Goal: Information Seeking & Learning: Learn about a topic

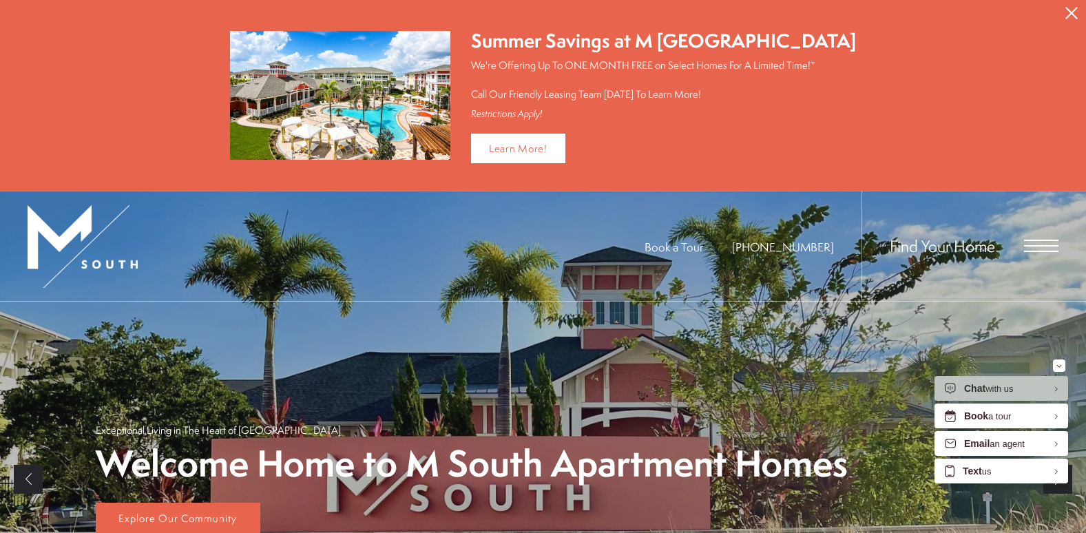
click at [1047, 249] on span "Open Menu" at bounding box center [1041, 246] width 34 height 12
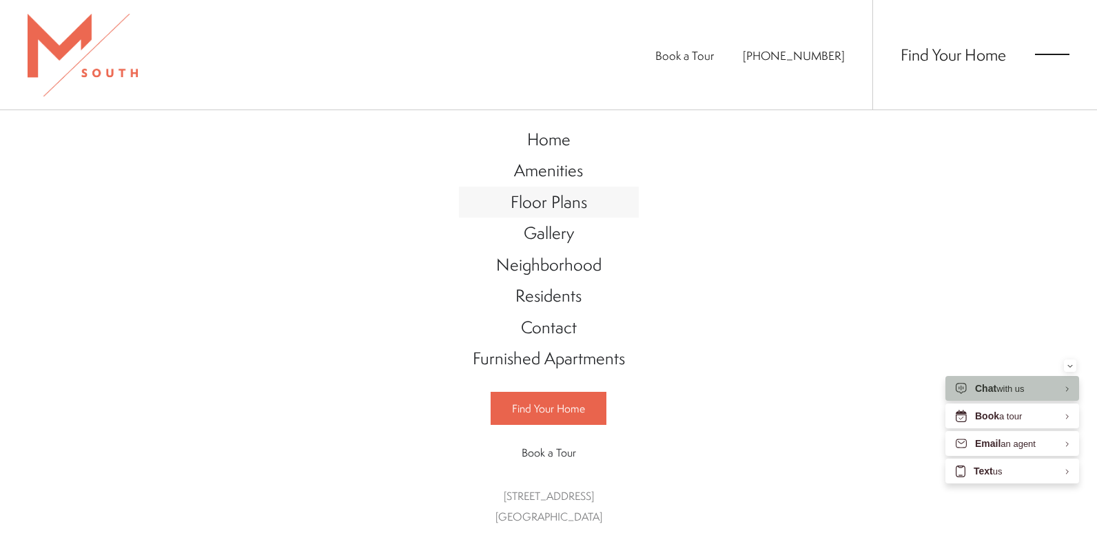
click at [542, 198] on span "Floor Plans" at bounding box center [549, 201] width 76 height 23
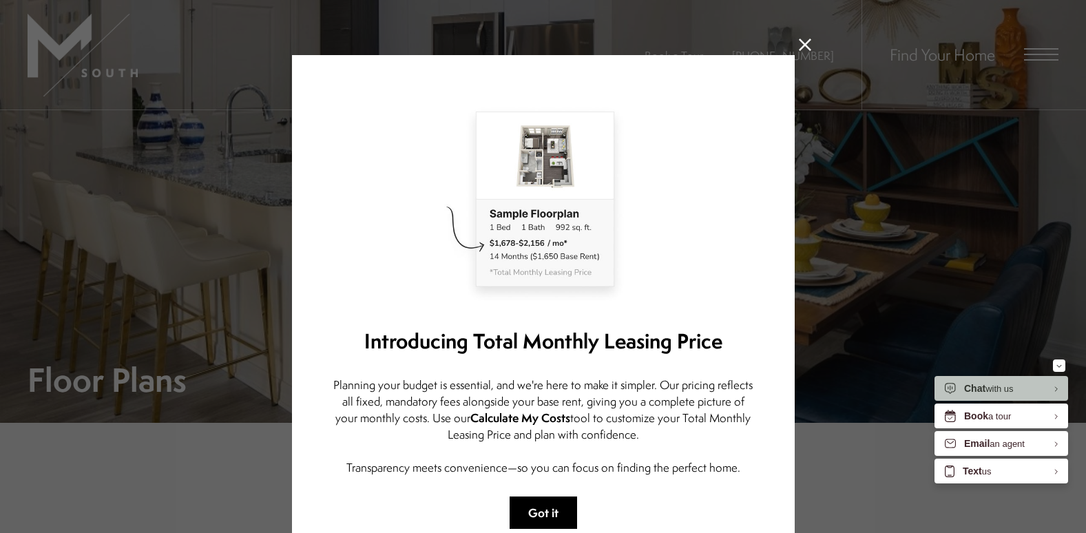
click at [544, 507] on button "Got it" at bounding box center [544, 513] width 68 height 32
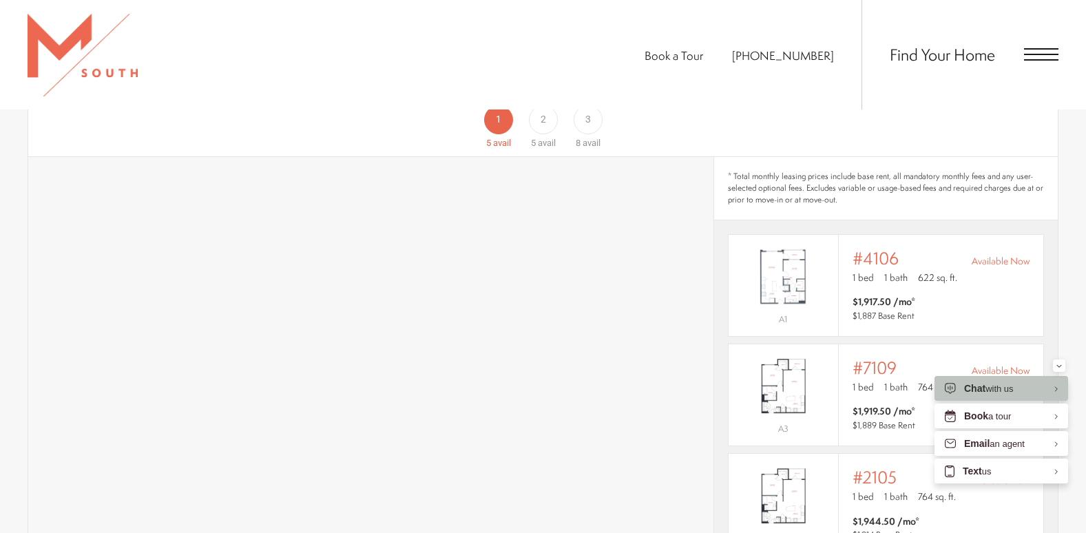
scroll to position [972, 0]
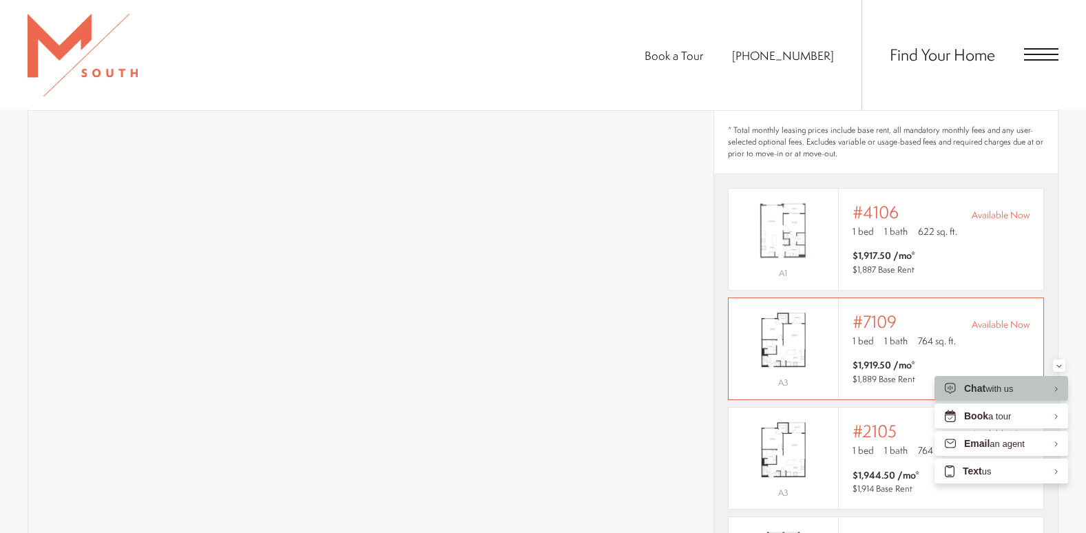
click at [988, 312] on div "#7109 Available Now" at bounding box center [941, 321] width 177 height 19
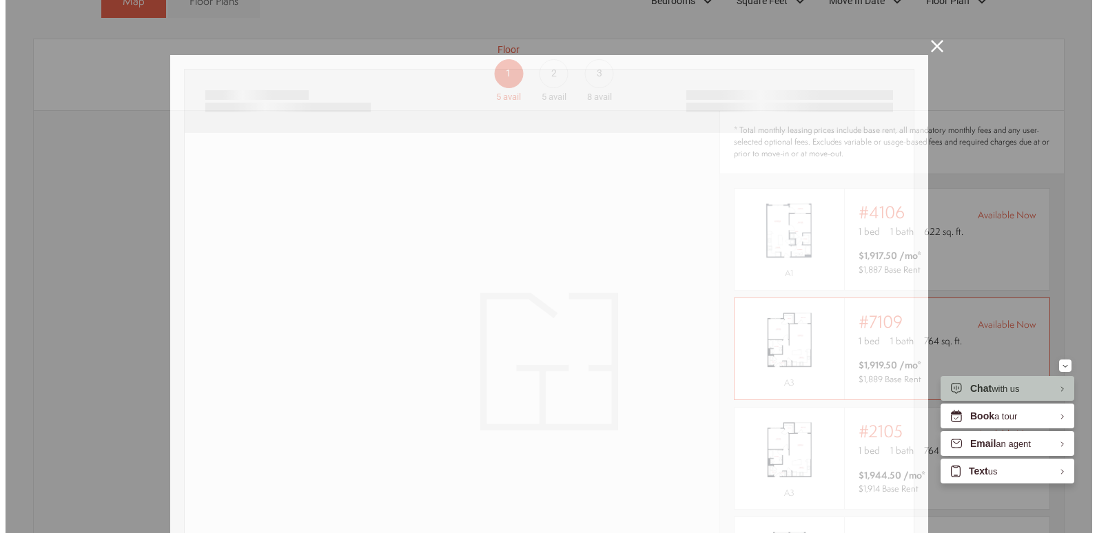
scroll to position [0, 0]
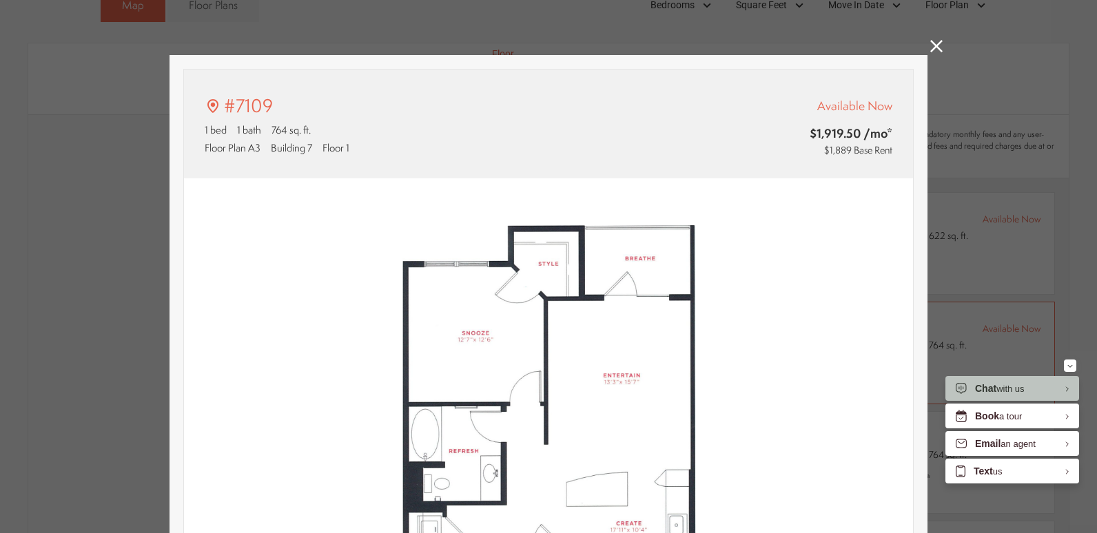
type input "**********"
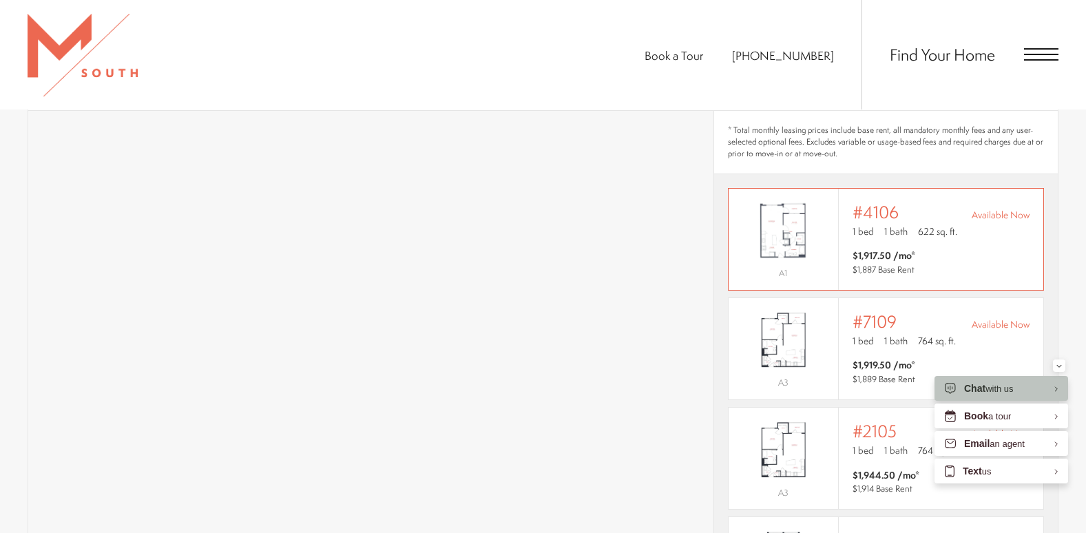
click at [993, 208] on span "Available Now" at bounding box center [1001, 215] width 58 height 14
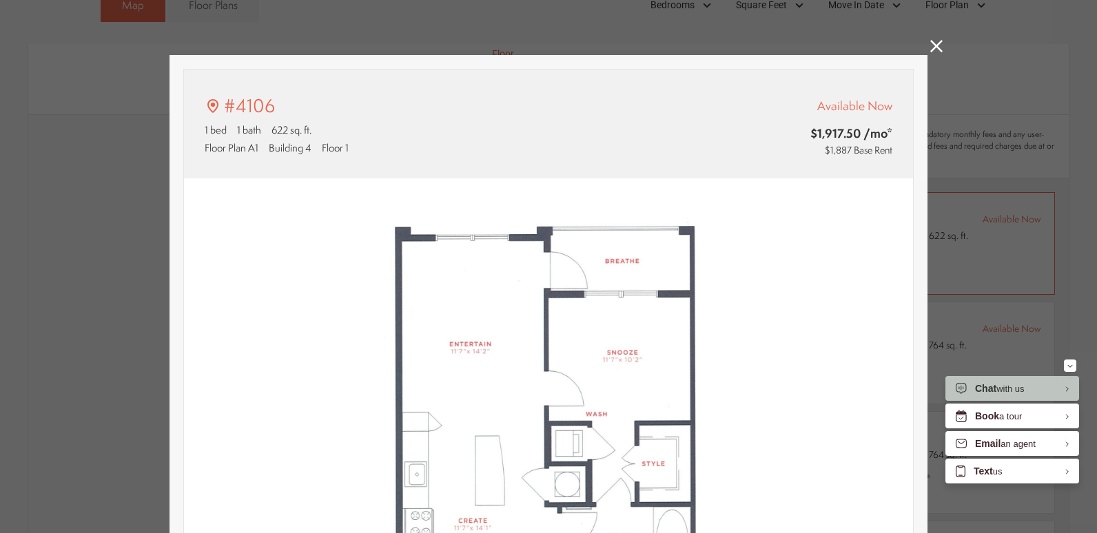
type input "**********"
click at [736, 158] on div "#4106 1 bed 1 bath 622 sq. ft. Floor Plan A1 Building 4 Floor 1 Available Now $…" at bounding box center [548, 124] width 729 height 109
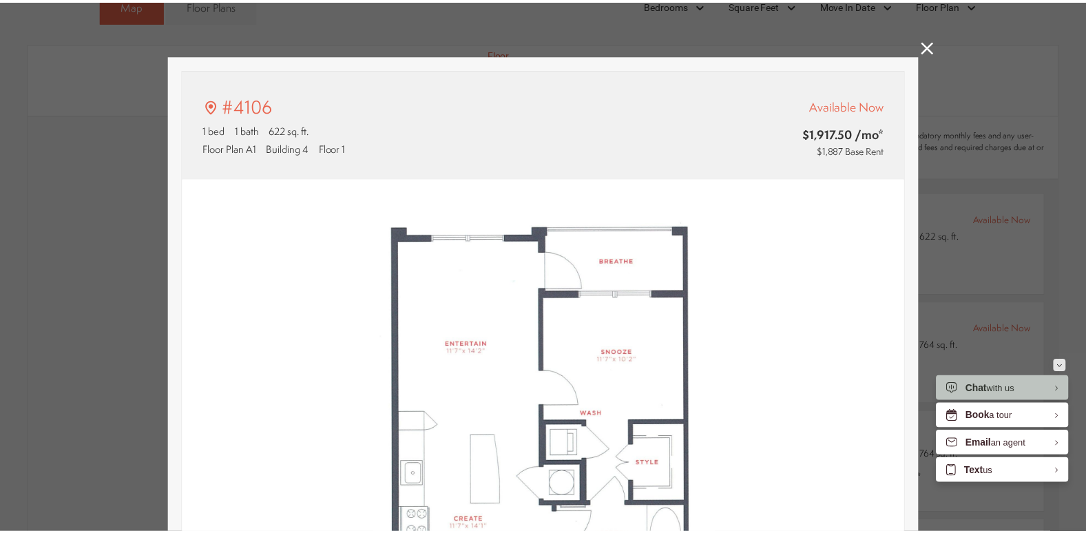
scroll to position [972, 0]
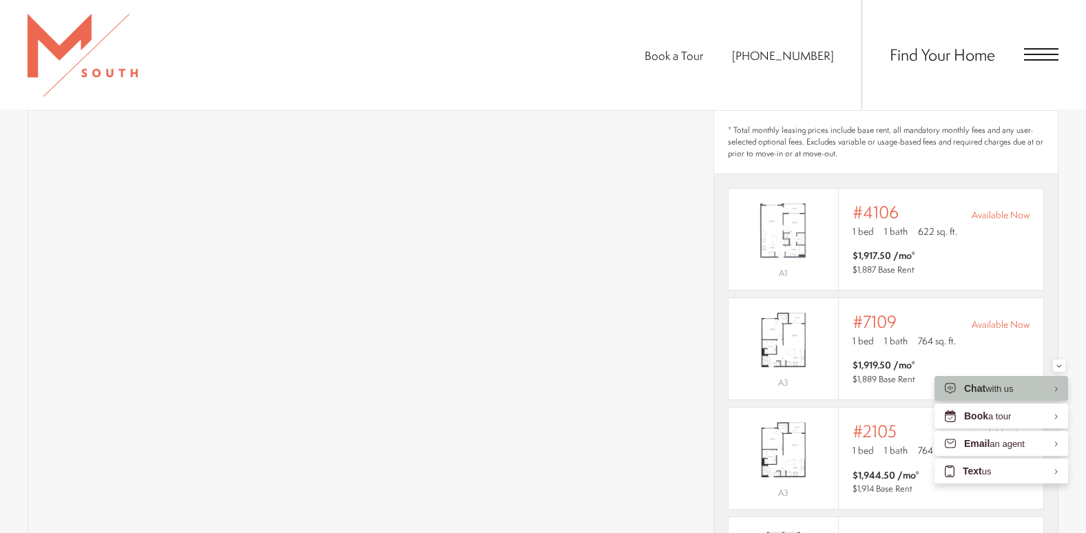
click at [1038, 53] on span "Open Menu" at bounding box center [1041, 54] width 34 height 12
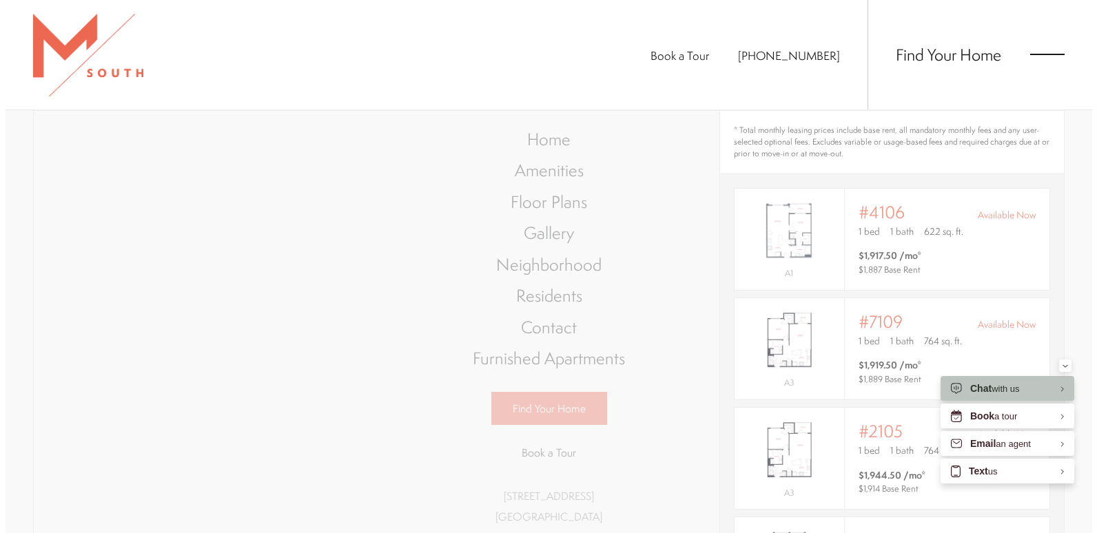
scroll to position [0, 0]
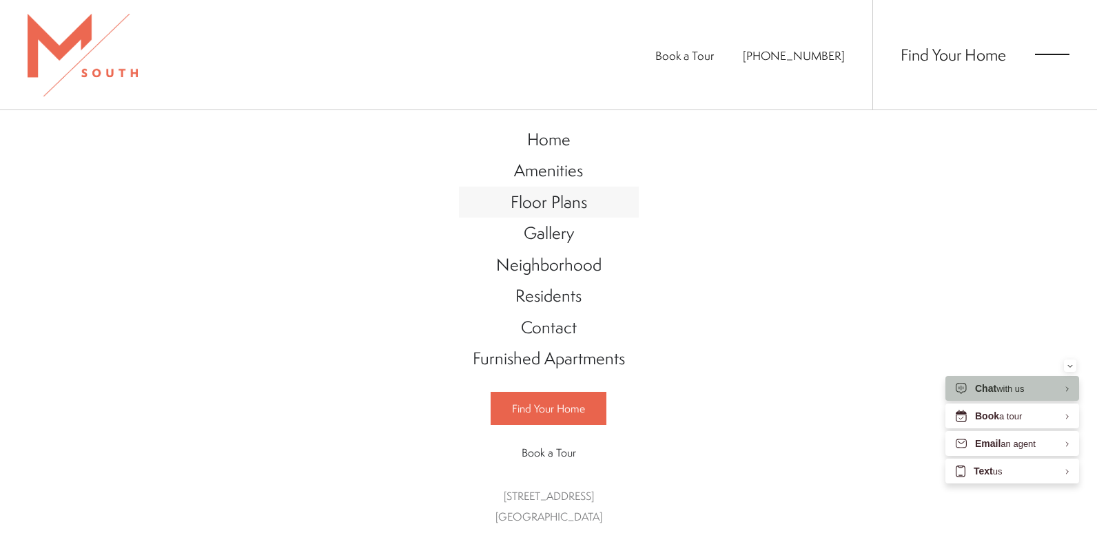
click at [569, 197] on span "Floor Plans" at bounding box center [549, 201] width 76 height 23
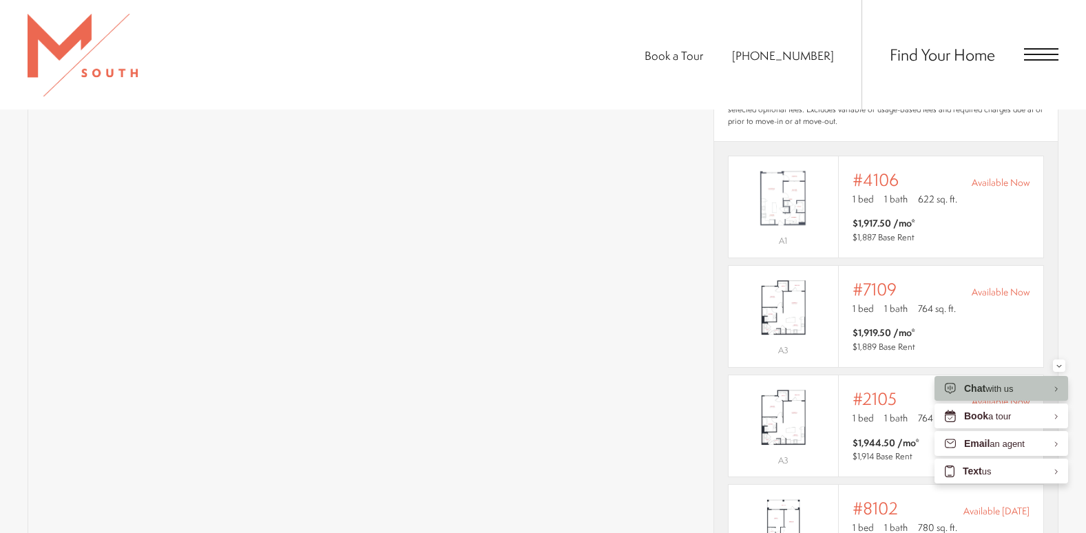
scroll to position [996, 0]
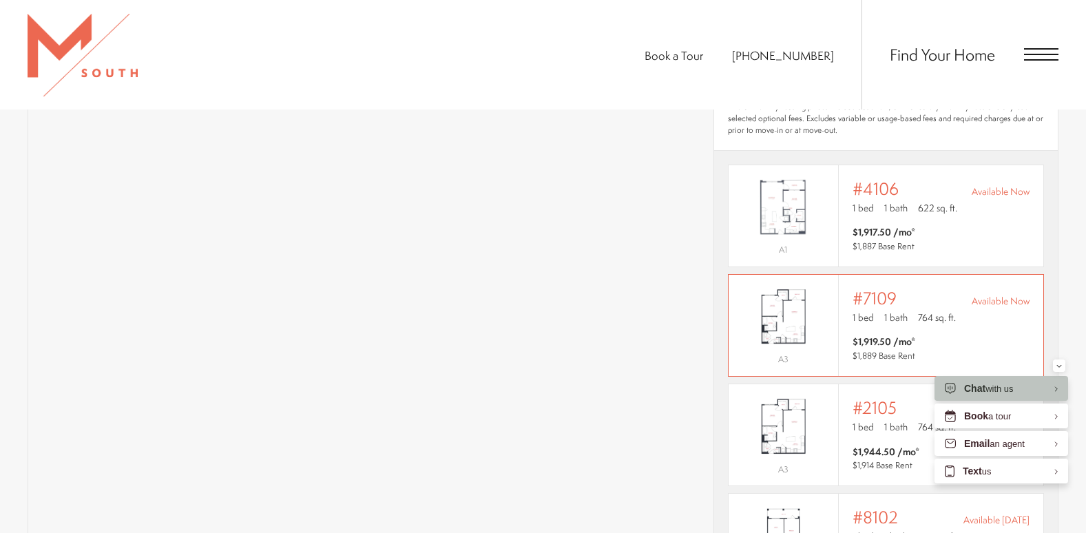
click at [889, 311] on div "1 bed 1 bath 764 sq. ft." at bounding box center [941, 319] width 177 height 17
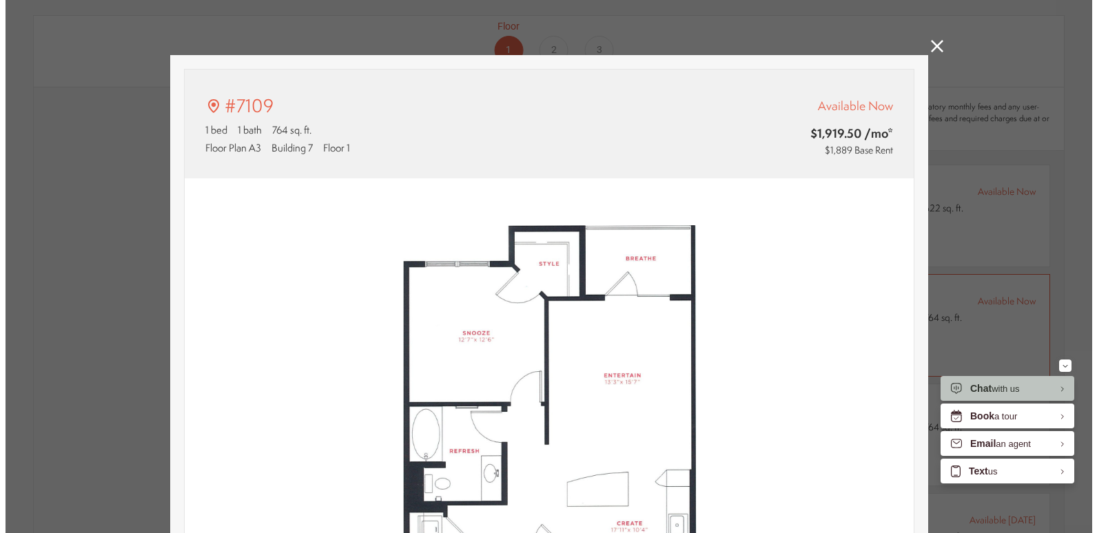
scroll to position [0, 0]
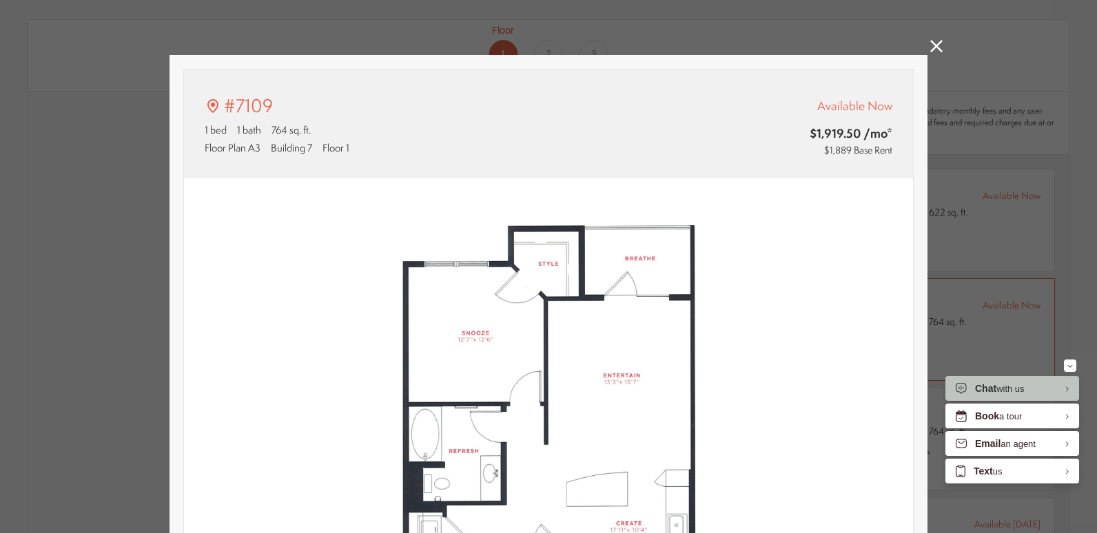
type input "**********"
click at [498, 414] on img at bounding box center [548, 406] width 729 height 457
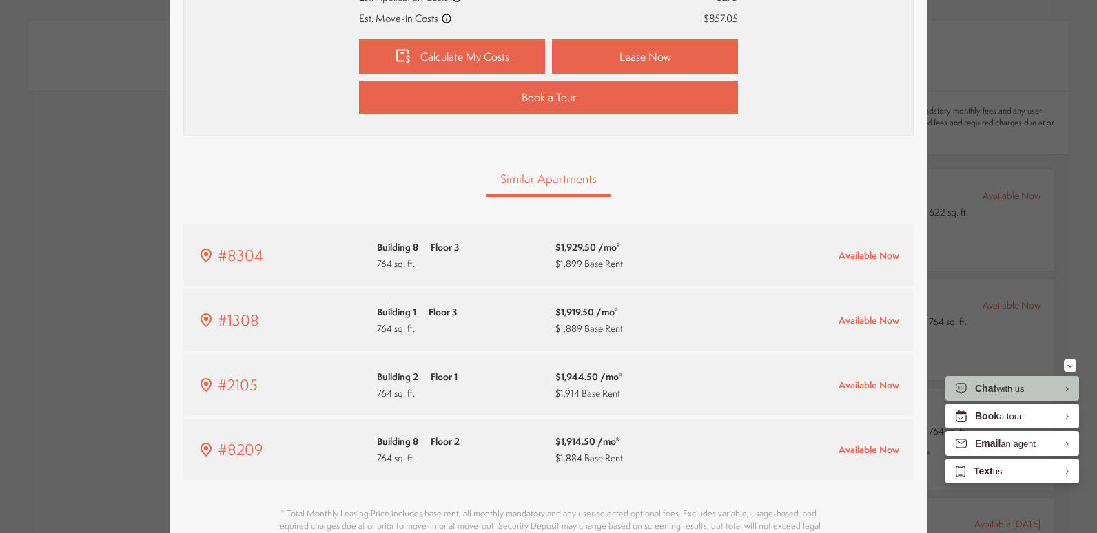
scroll to position [928, 0]
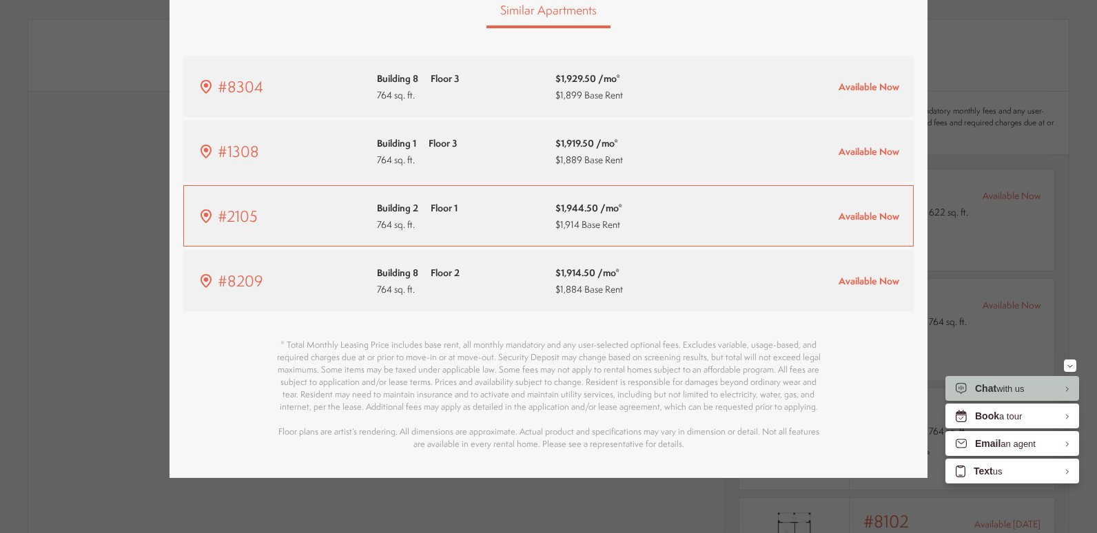
click at [587, 200] on span "$1,944.50 /mo*" at bounding box center [588, 208] width 67 height 17
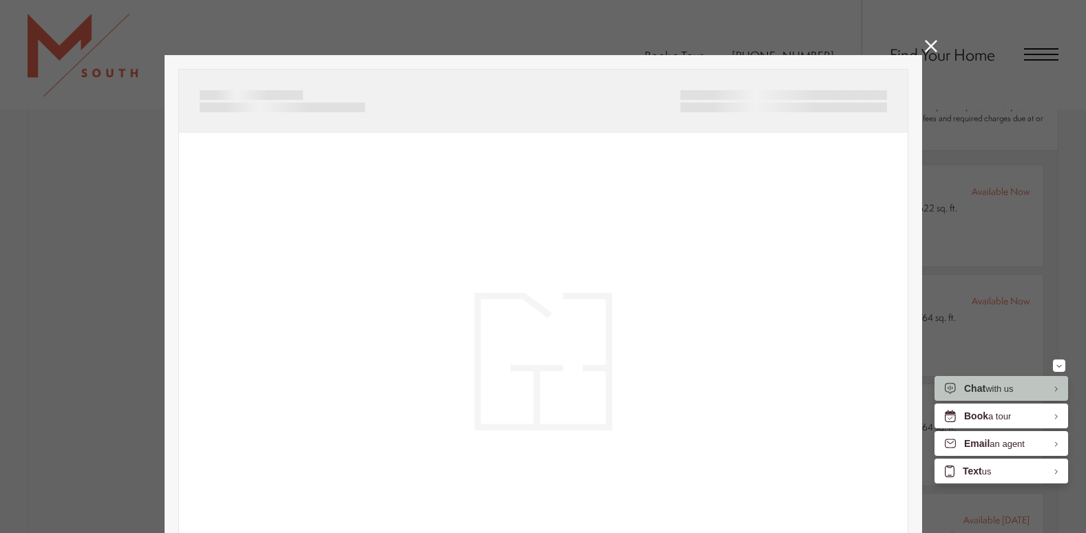
scroll to position [0, 0]
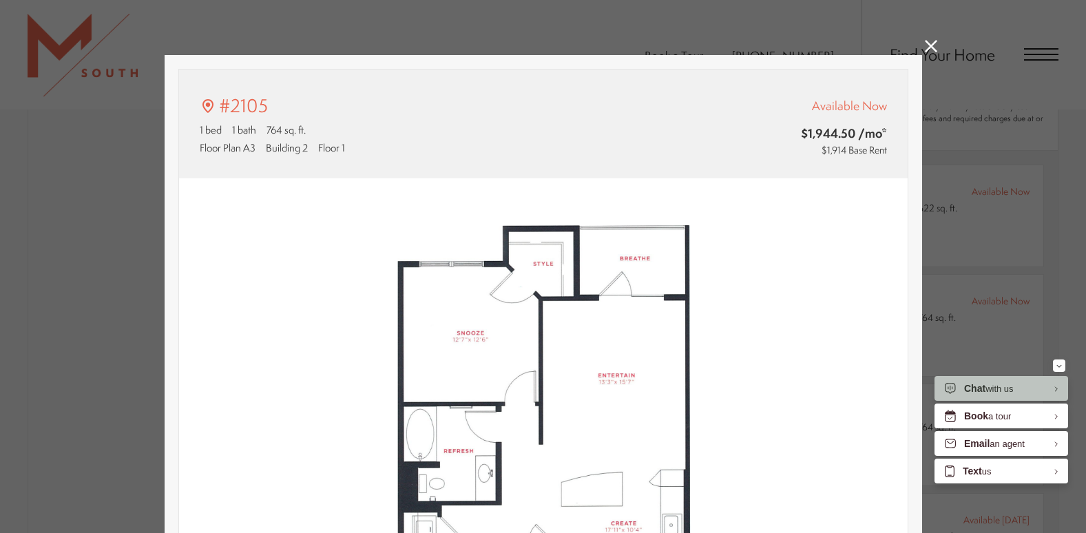
type input "**********"
click at [482, 177] on div "#2105 1 bed 1 bath 764 sq. ft. Floor Plan A3 Building 2 Floor 1 Available Now $…" at bounding box center [543, 124] width 729 height 109
